Goal: Navigation & Orientation: Find specific page/section

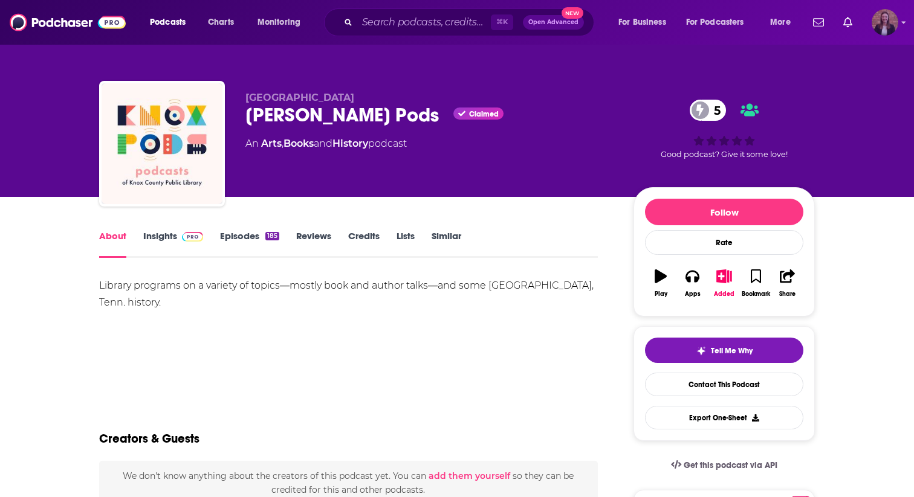
click at [887, 28] on img "Logged in as k_burns" at bounding box center [885, 22] width 27 height 27
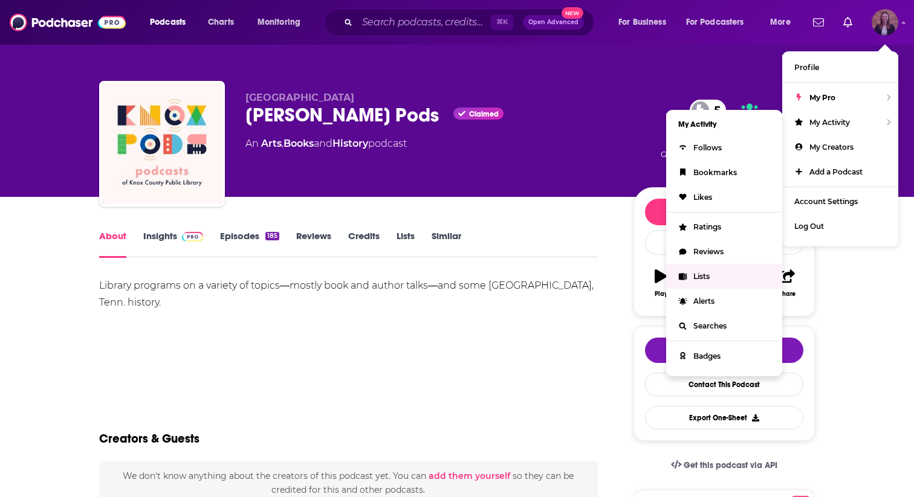
click at [711, 273] on link "Lists" at bounding box center [724, 276] width 116 height 25
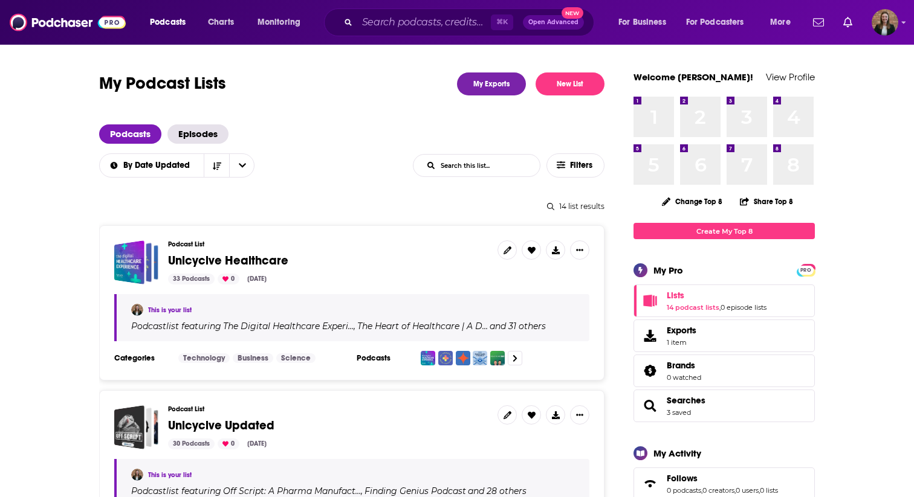
click at [232, 257] on span "Unicycive Healthcare" at bounding box center [228, 260] width 120 height 15
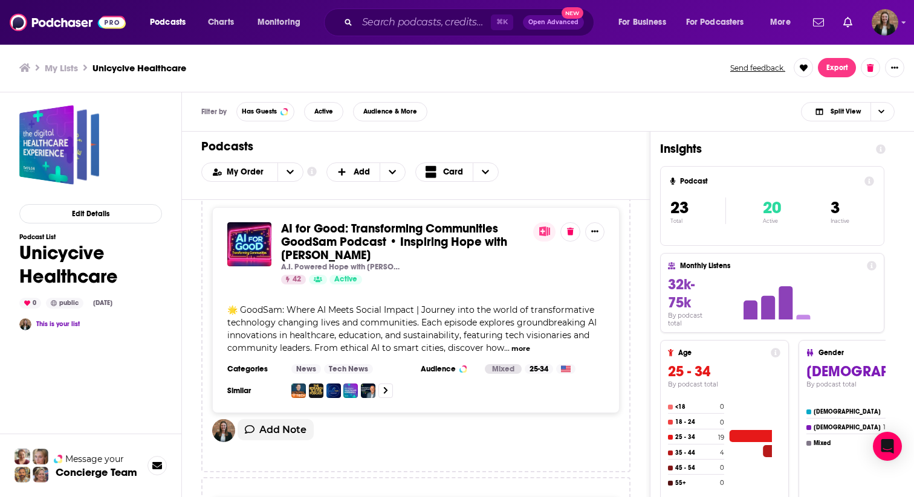
scroll to position [4442, 0]
